Goal: Transaction & Acquisition: Subscribe to service/newsletter

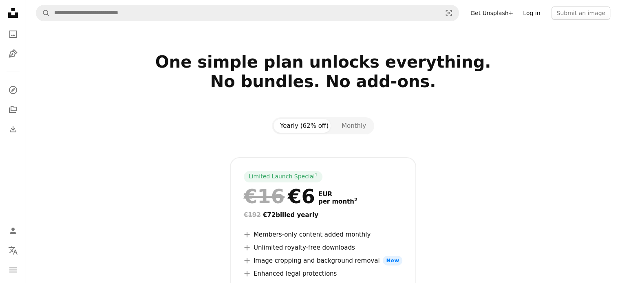
click at [535, 14] on link "Log in" at bounding box center [531, 13] width 27 height 13
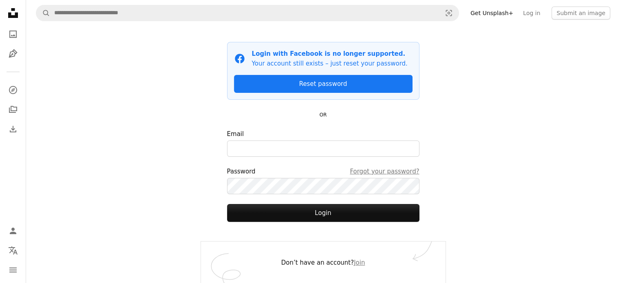
scroll to position [46, 0]
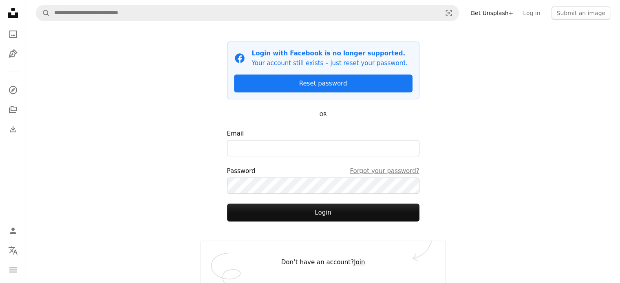
click at [357, 263] on link "Join" at bounding box center [359, 262] width 11 height 7
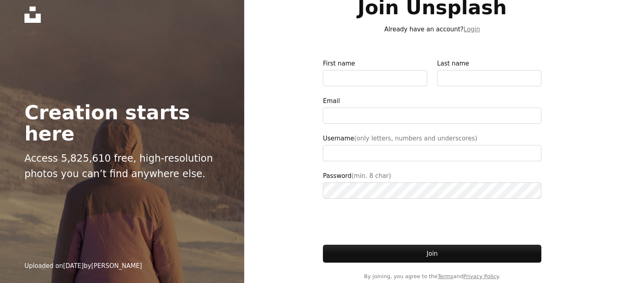
scroll to position [20, 0]
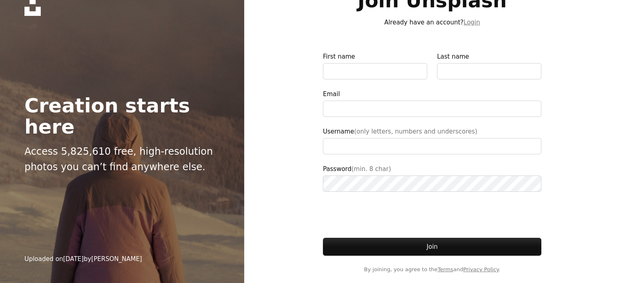
scroll to position [46, 0]
